Goal: Register for event/course

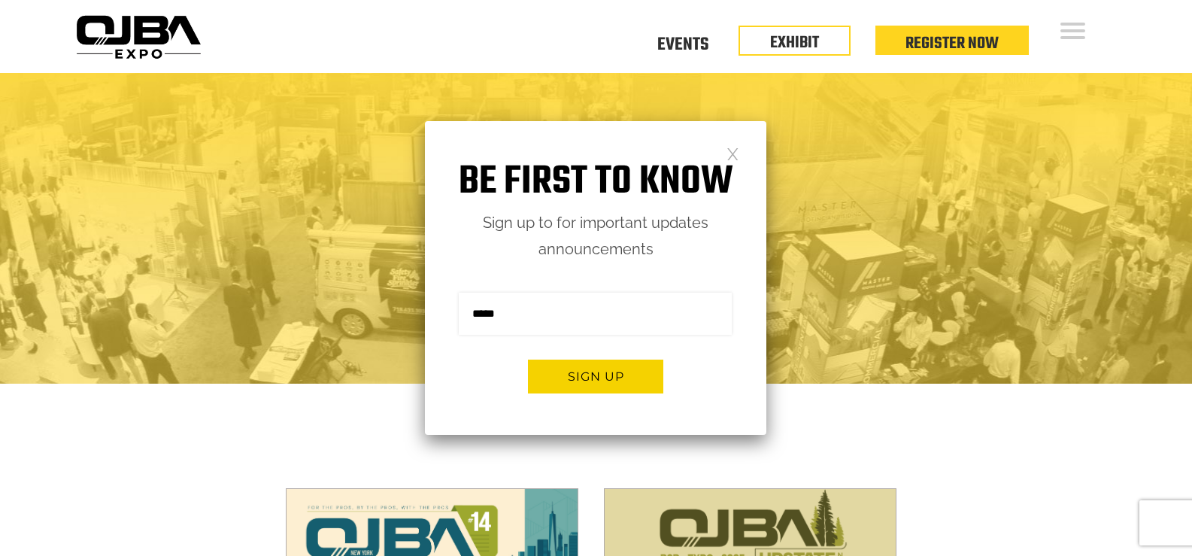
click at [77, 234] on div "OJBA EXPO Take your success up to the next level" at bounding box center [596, 237] width 1053 height 102
click at [729, 150] on link at bounding box center [733, 153] width 13 height 13
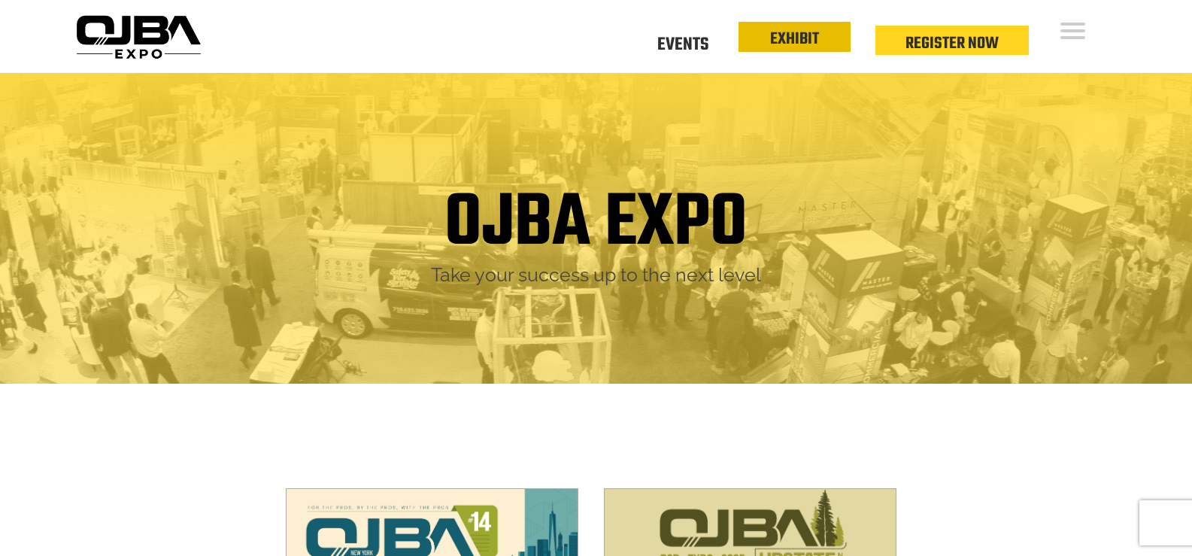
click at [784, 43] on link "EXHIBIT" at bounding box center [794, 39] width 49 height 26
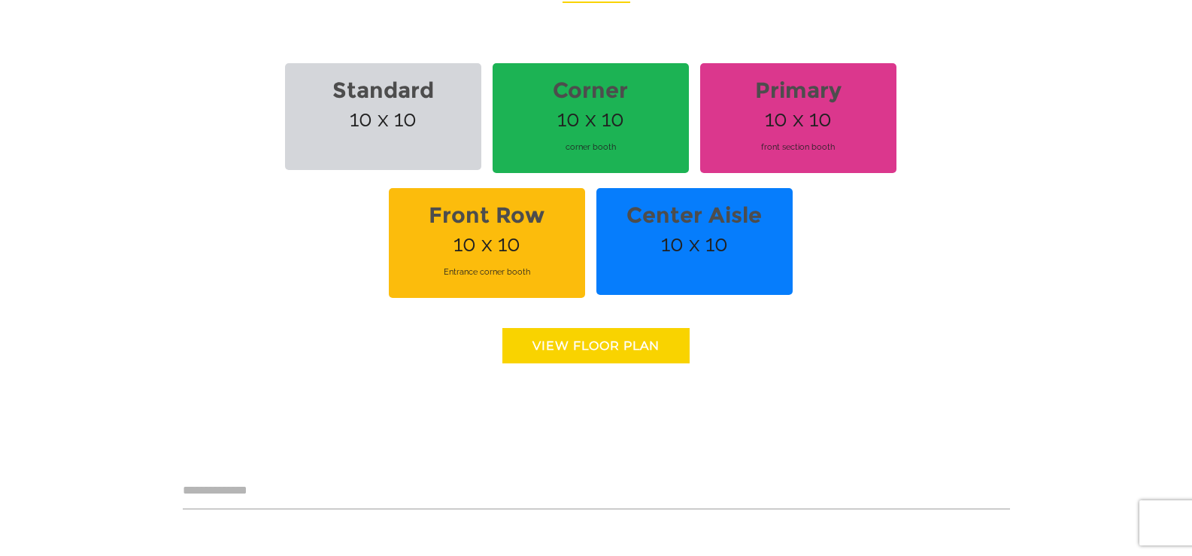
scroll to position [1354, 0]
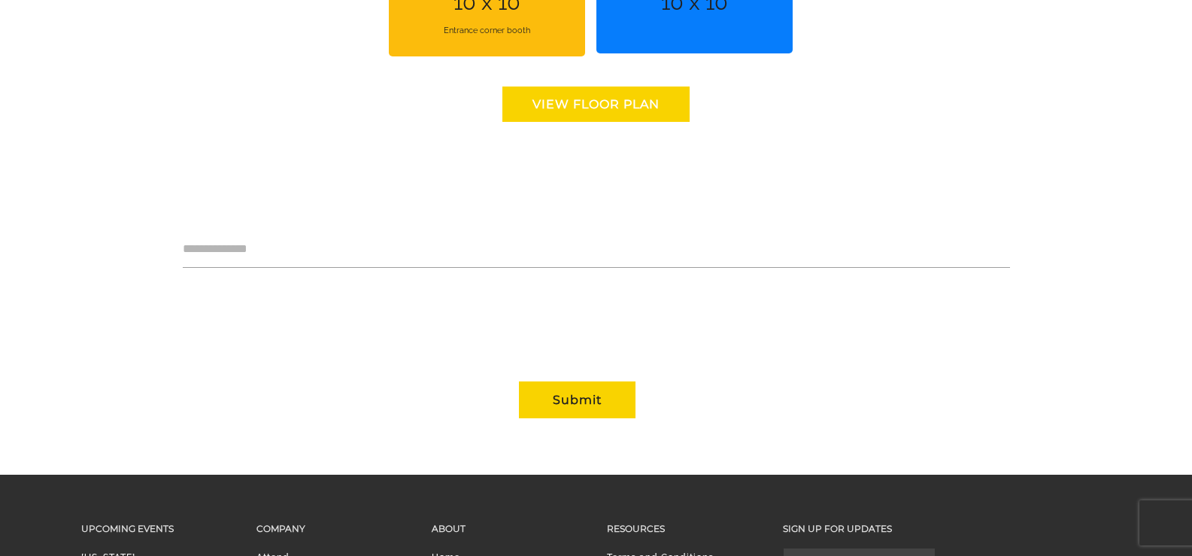
click at [620, 99] on link "View floor Plan" at bounding box center [595, 103] width 187 height 35
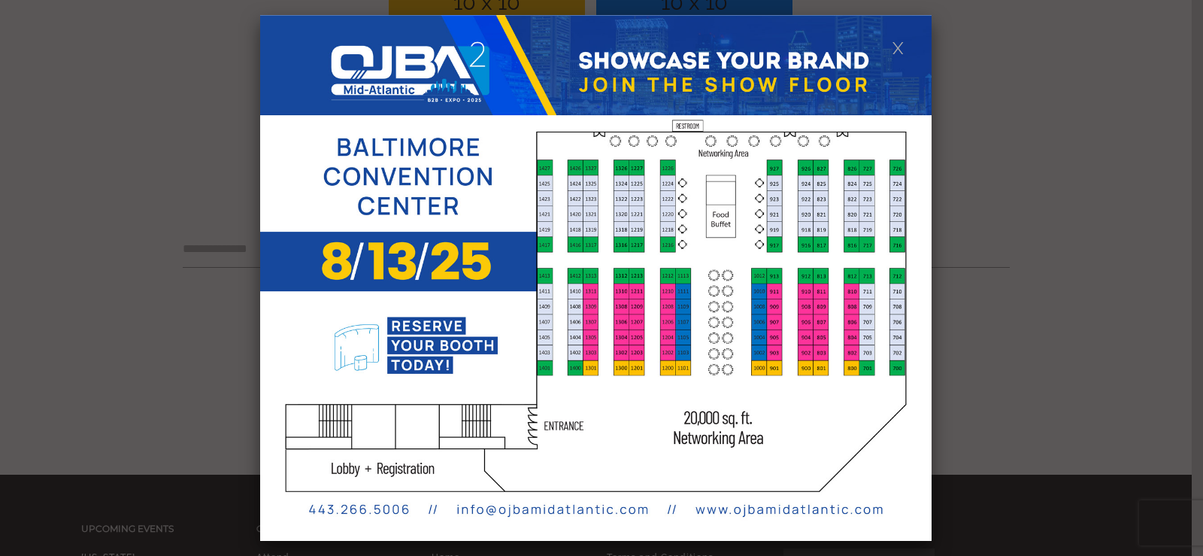
click at [897, 41] on link at bounding box center [898, 47] width 13 height 13
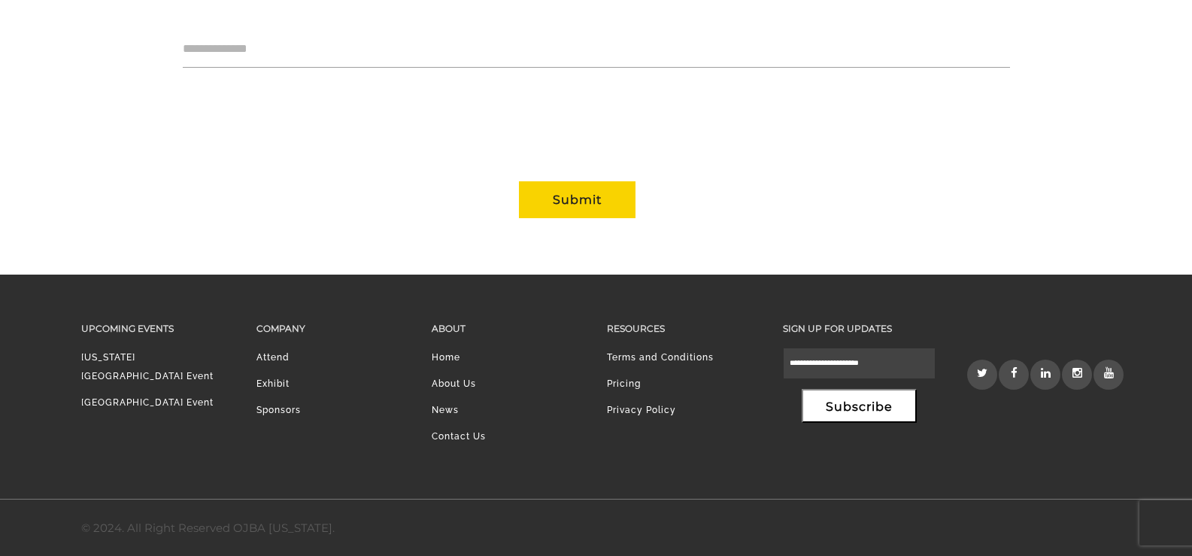
scroll to position [0, 0]
click at [281, 354] on link "Attend" at bounding box center [272, 357] width 33 height 11
